Goal: Task Accomplishment & Management: Complete application form

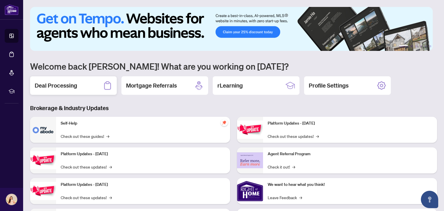
click at [63, 89] on div "Deal Processing" at bounding box center [73, 85] width 87 height 18
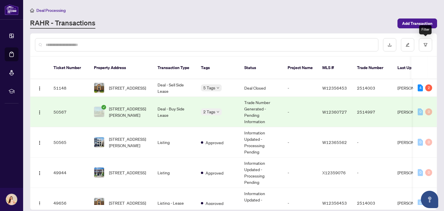
click at [421, 26] on div "Filter" at bounding box center [425, 29] width 12 height 9
click at [412, 23] on span "Add Transaction" at bounding box center [417, 23] width 30 height 9
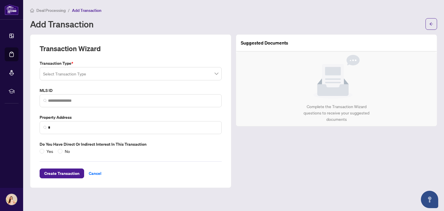
click at [98, 73] on input "search" at bounding box center [128, 74] width 170 height 13
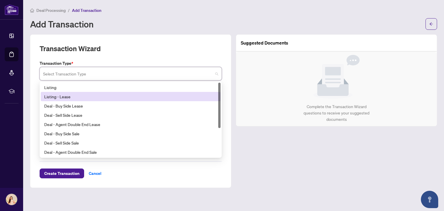
click at [79, 99] on div "Listing - Lease" at bounding box center [130, 96] width 173 height 6
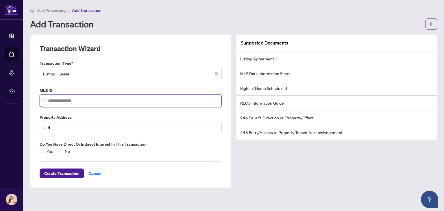
paste input "*********"
type input "*********"
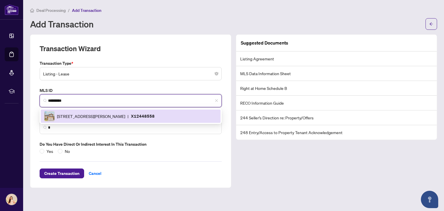
click at [155, 117] on p "X12448558" at bounding box center [143, 116] width 24 height 7
type input "**********"
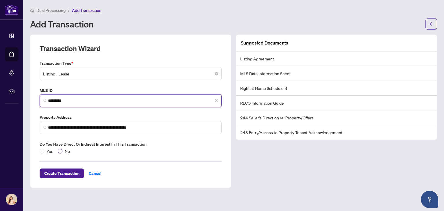
type input "*********"
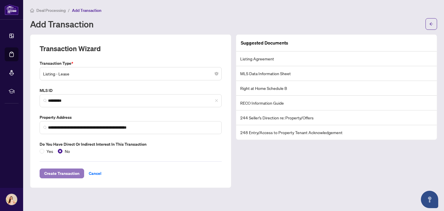
click at [69, 171] on span "Create Transaction" at bounding box center [61, 173] width 35 height 9
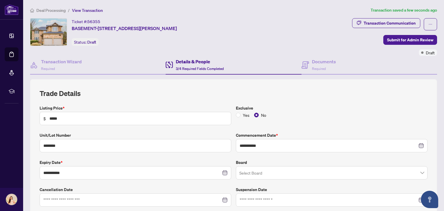
scroll to position [29, 0]
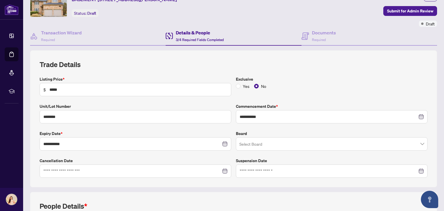
click at [266, 145] on input "search" at bounding box center [328, 144] width 179 height 13
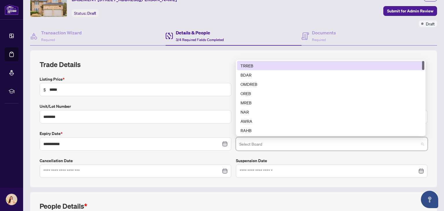
click at [261, 65] on div "TRREB" at bounding box center [330, 65] width 180 height 6
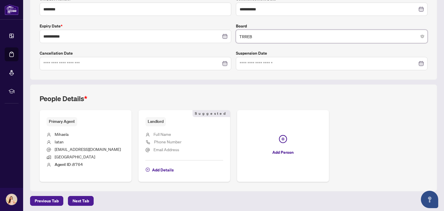
scroll to position [136, 0]
click at [161, 167] on span "Add Details" at bounding box center [163, 169] width 22 height 9
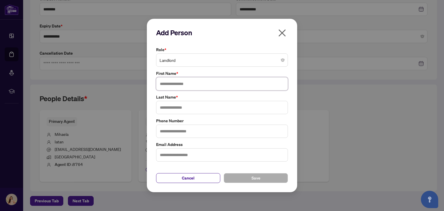
click at [178, 86] on input "text" at bounding box center [222, 83] width 132 height 13
type input "*******"
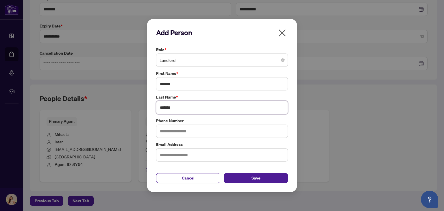
type input "*******"
click at [176, 131] on input "text" at bounding box center [222, 130] width 132 height 13
type input "**********"
click at [196, 154] on input "text" at bounding box center [222, 154] width 132 height 13
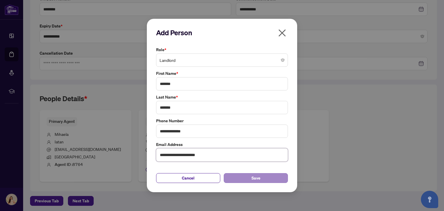
type input "**********"
click at [258, 179] on span "Save" at bounding box center [255, 177] width 9 height 9
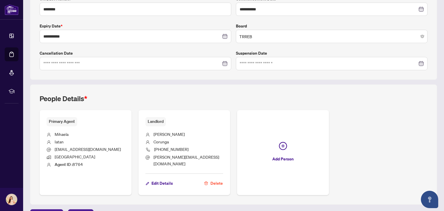
scroll to position [144, 0]
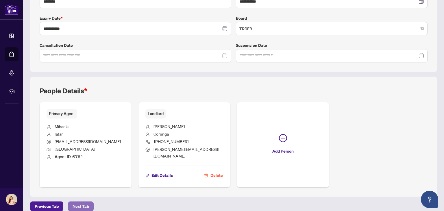
click at [87, 202] on span "Next Tab" at bounding box center [81, 206] width 16 height 9
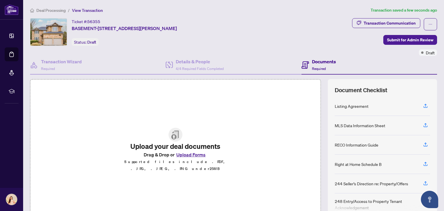
scroll to position [30, 0]
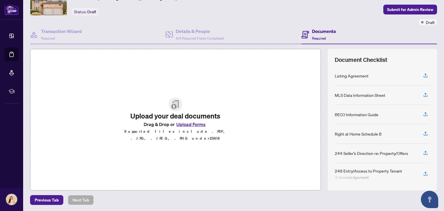
click at [192, 126] on button "Upload Forms" at bounding box center [190, 124] width 33 height 8
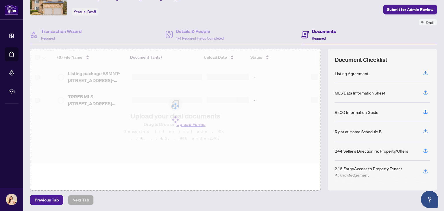
scroll to position [3, 0]
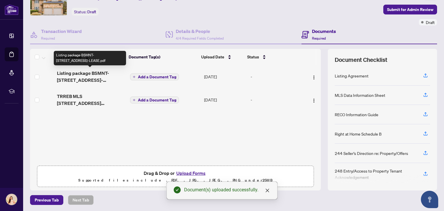
click at [89, 76] on span "Listing package BSMNT-[STREET_ADDRESS]-LEASE.pdf" at bounding box center [91, 77] width 68 height 14
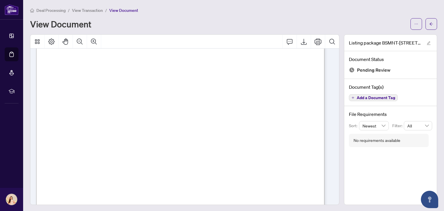
scroll to position [4651, 0]
click at [360, 97] on span "Add a Document Tag" at bounding box center [375, 98] width 38 height 4
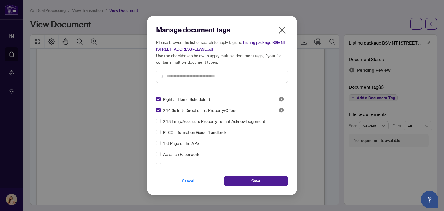
scroll to position [29, 0]
click at [192, 75] on input "text" at bounding box center [225, 76] width 116 height 6
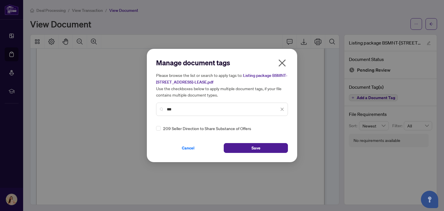
scroll to position [0, 0]
type input "***"
click at [187, 146] on span "Cancel" at bounding box center [188, 147] width 13 height 9
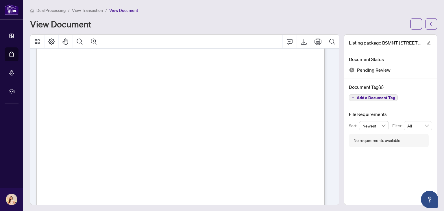
click at [368, 97] on span "Add a Document Tag" at bounding box center [375, 98] width 38 height 4
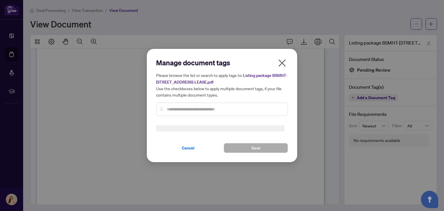
click at [202, 108] on input "text" at bounding box center [225, 109] width 116 height 6
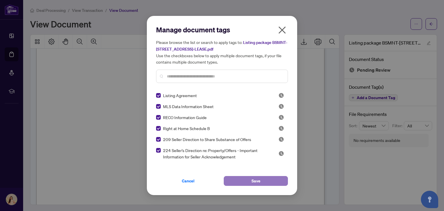
click at [253, 182] on span "Save" at bounding box center [255, 180] width 9 height 9
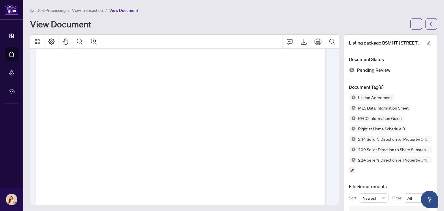
scroll to position [13228, 0]
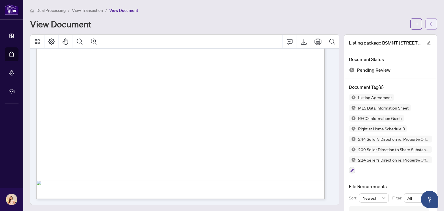
click at [429, 25] on icon "arrow-left" at bounding box center [431, 24] width 4 height 4
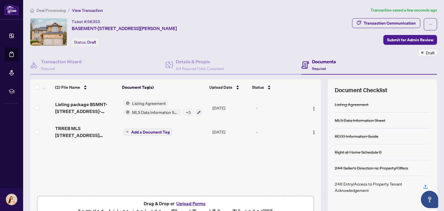
click at [149, 131] on span "Add a Document Tag" at bounding box center [150, 132] width 38 height 4
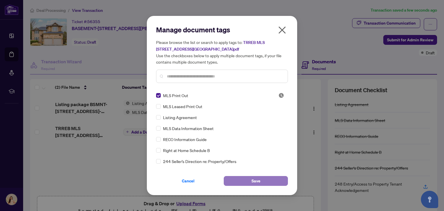
click at [254, 182] on span "Save" at bounding box center [255, 180] width 9 height 9
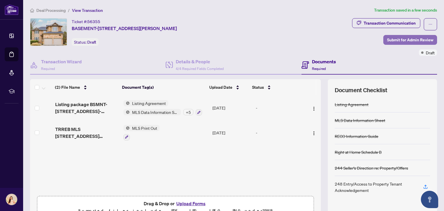
click at [399, 42] on span "Submit for Admin Review" at bounding box center [410, 39] width 46 height 9
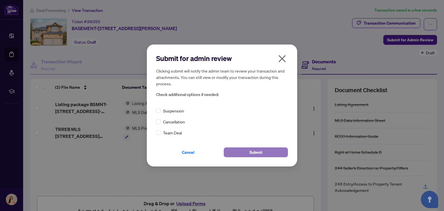
click at [265, 153] on button "Submit" at bounding box center [256, 152] width 64 height 10
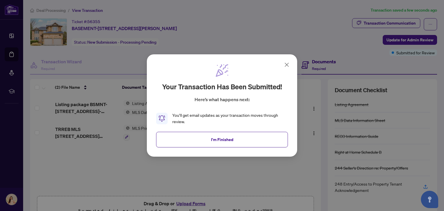
click at [285, 65] on icon at bounding box center [286, 64] width 7 height 7
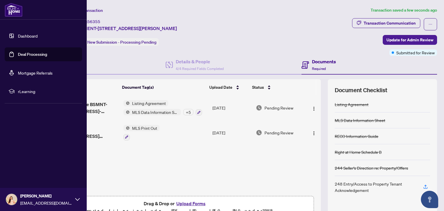
click at [38, 34] on link "Dashboard" at bounding box center [28, 35] width 20 height 5
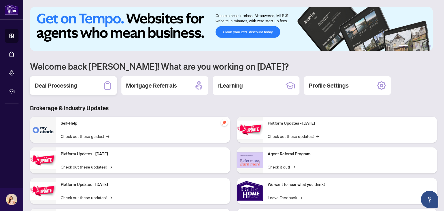
click at [99, 86] on div "Deal Processing" at bounding box center [73, 85] width 87 height 18
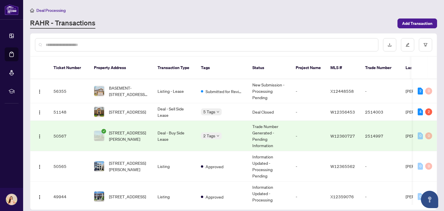
click at [253, 132] on td "Trade Number Generated - Pending Information" at bounding box center [269, 136] width 43 height 30
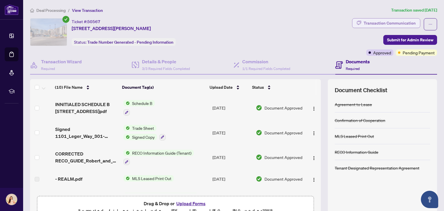
click at [385, 22] on div "Transaction Communication" at bounding box center [389, 22] width 52 height 9
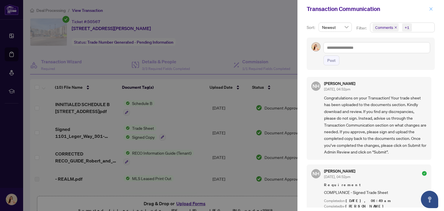
click at [430, 10] on icon "close" at bounding box center [431, 9] width 4 height 4
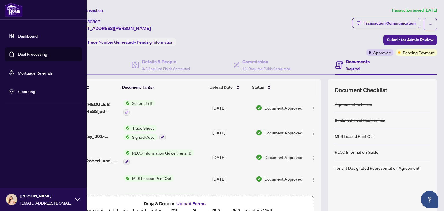
click at [38, 36] on link "Dashboard" at bounding box center [28, 35] width 20 height 5
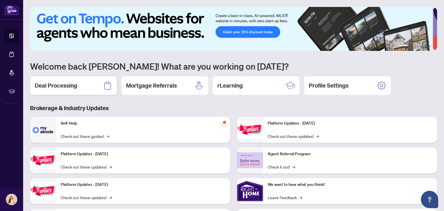
click at [79, 84] on div "Deal Processing" at bounding box center [73, 85] width 87 height 18
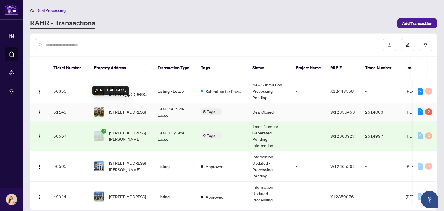
click at [128, 109] on span "[STREET_ADDRESS]" at bounding box center [127, 112] width 37 height 6
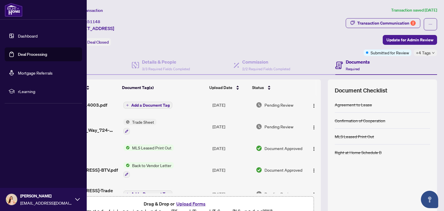
click at [24, 35] on link "Dashboard" at bounding box center [28, 35] width 20 height 5
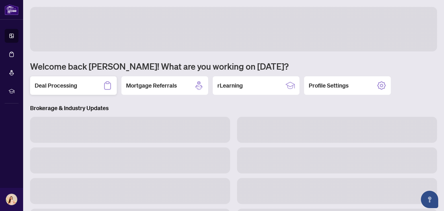
click at [83, 83] on div "Deal Processing" at bounding box center [73, 85] width 87 height 18
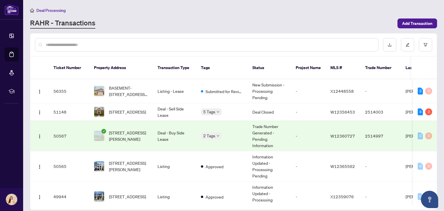
click at [137, 136] on td "[STREET_ADDRESS][PERSON_NAME]" at bounding box center [121, 136] width 64 height 30
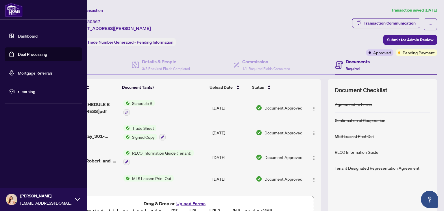
click at [31, 36] on link "Dashboard" at bounding box center [28, 35] width 20 height 5
